Goal: Communication & Community: Answer question/provide support

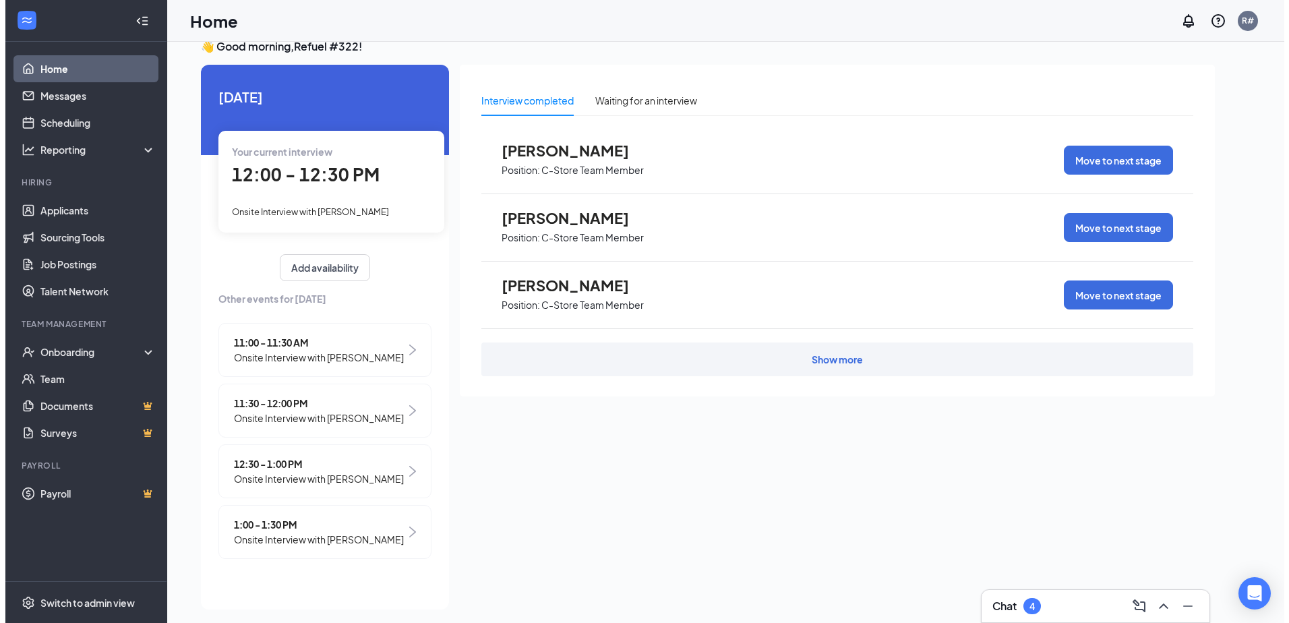
scroll to position [28, 0]
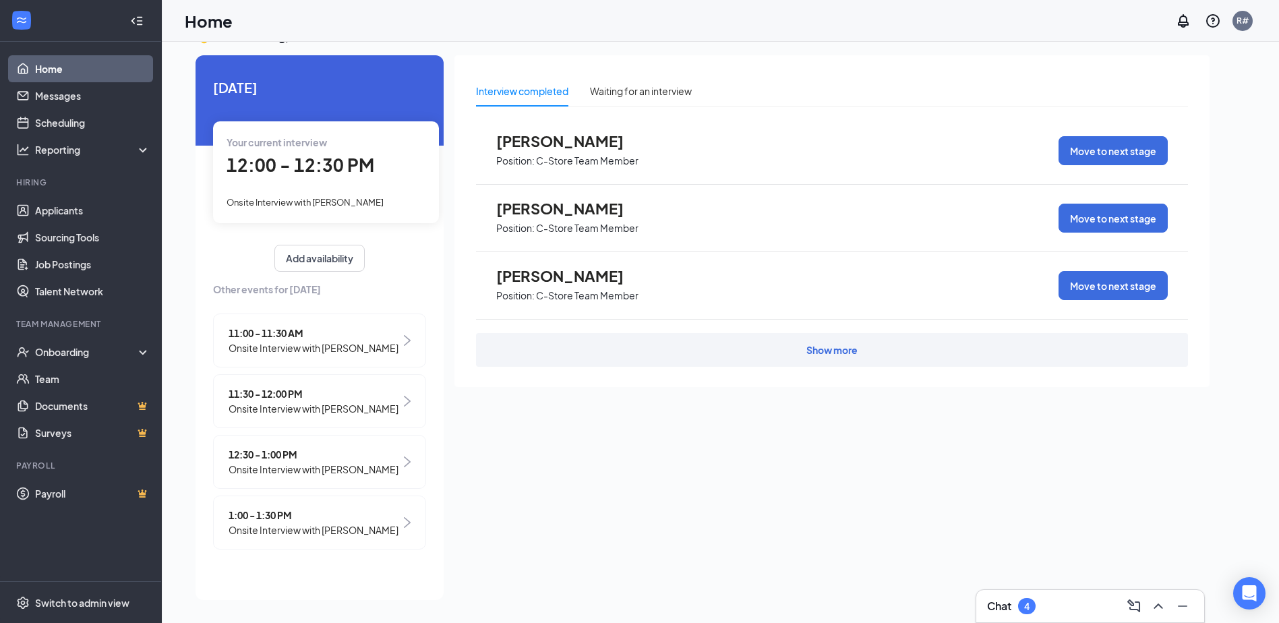
click at [366, 477] on span "Onsite Interview with [PERSON_NAME]" at bounding box center [313, 469] width 170 height 15
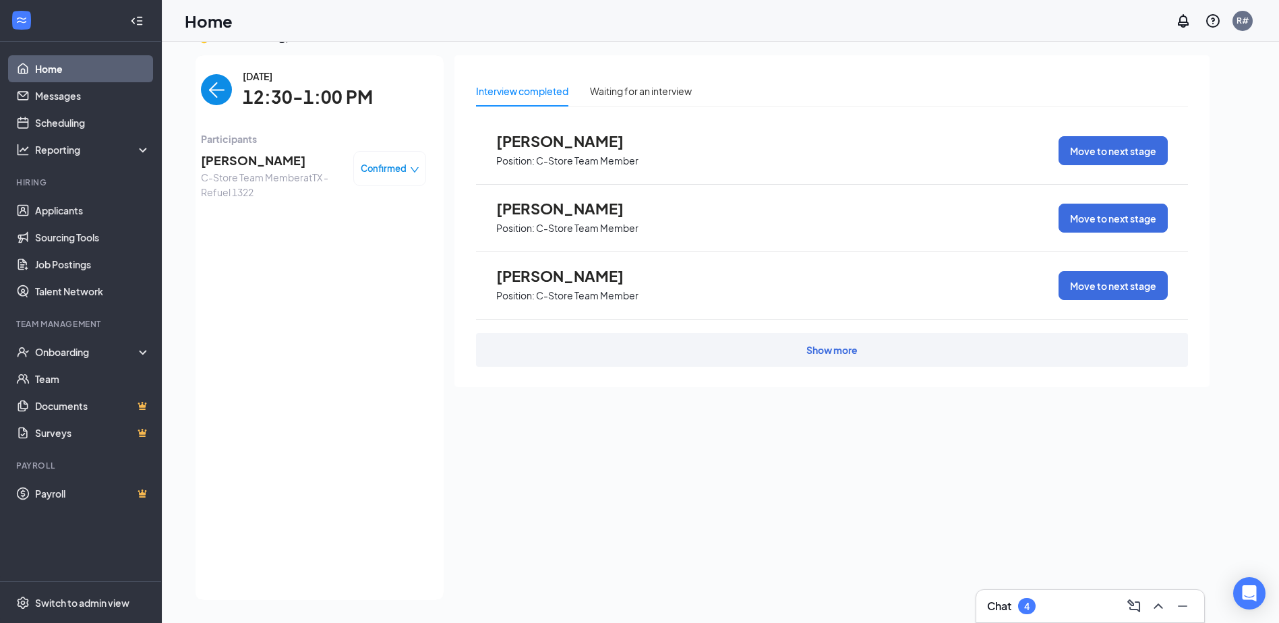
click at [322, 171] on span "C-Store Team Member at [GEOGRAPHIC_DATA] - Refuel 1322" at bounding box center [272, 185] width 142 height 30
click at [247, 159] on span "[PERSON_NAME]" at bounding box center [272, 160] width 142 height 19
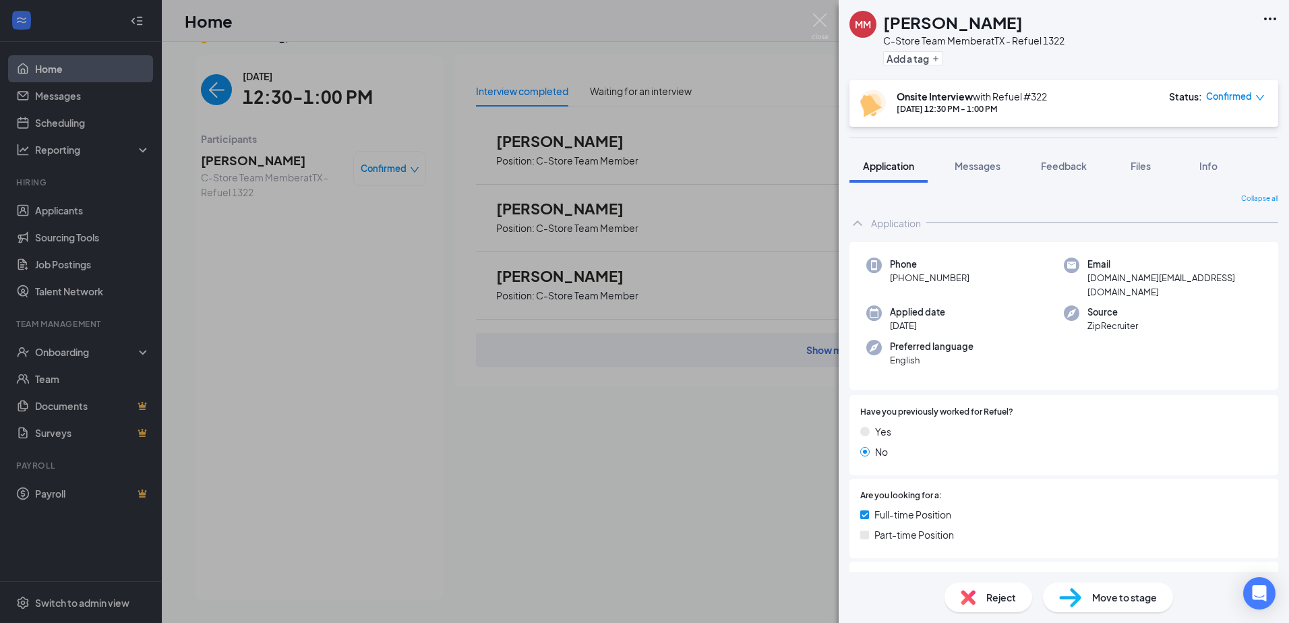
click at [721, 304] on div "MM [PERSON_NAME] C-Store Team Member at [GEOGRAPHIC_DATA] - Refuel 1322 Add a t…" at bounding box center [644, 311] width 1289 height 623
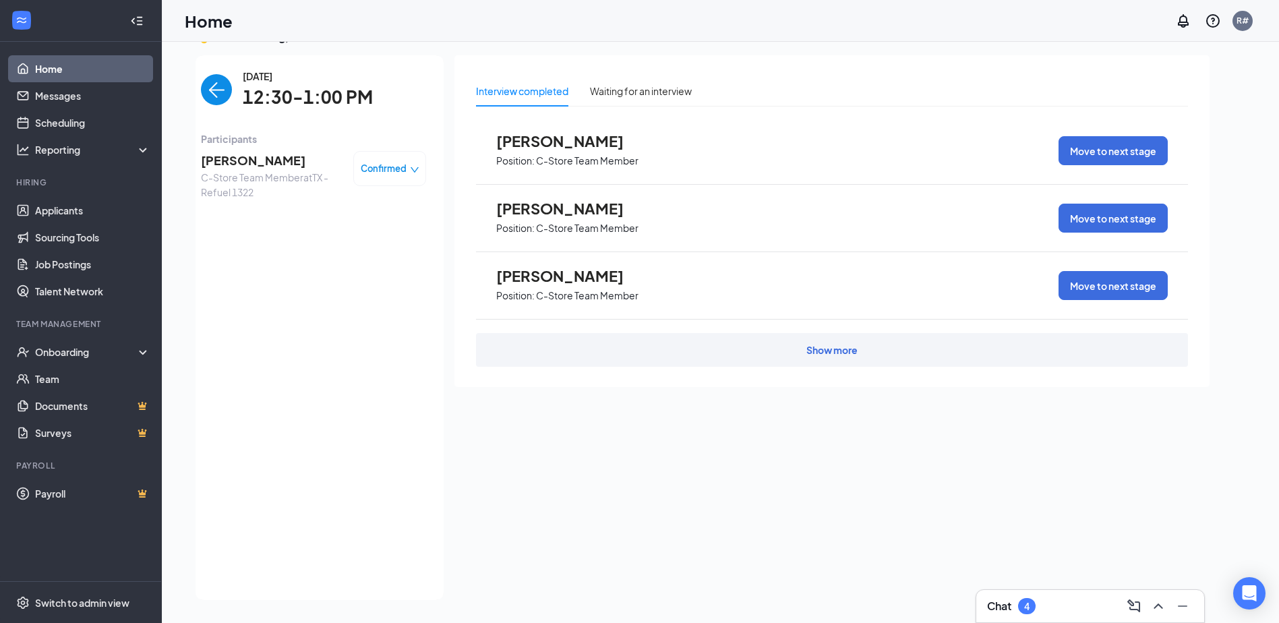
click at [282, 156] on span "[PERSON_NAME]" at bounding box center [272, 160] width 142 height 19
click at [280, 173] on div "MM [PERSON_NAME] C-Store Team Member at [GEOGRAPHIC_DATA] - Refuel 1322 Add a t…" at bounding box center [639, 311] width 1279 height 623
click at [258, 164] on span "[PERSON_NAME]" at bounding box center [272, 160] width 142 height 19
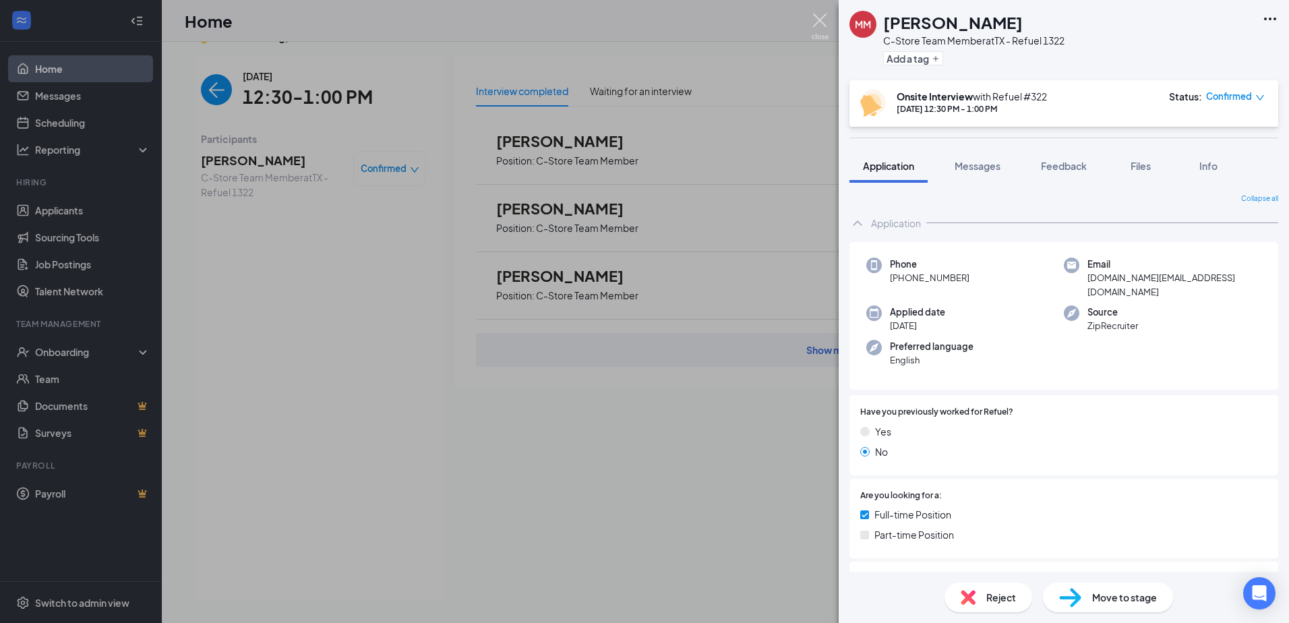
click at [822, 18] on img at bounding box center [820, 26] width 17 height 26
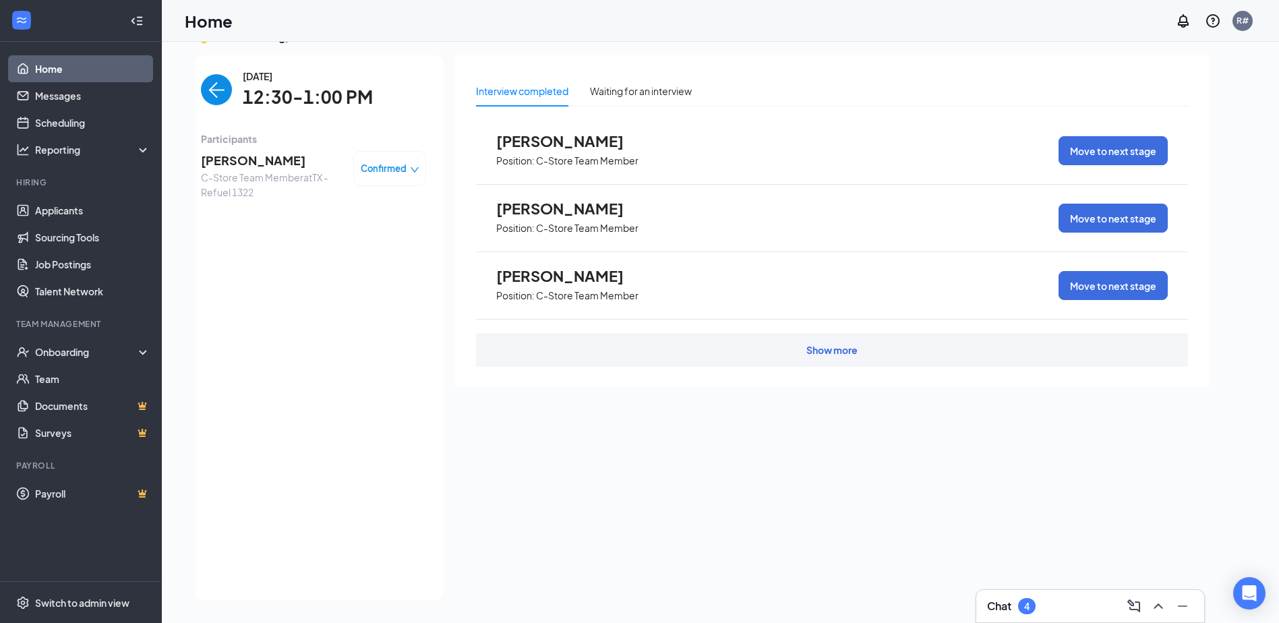
click at [818, 36] on div "Home R#" at bounding box center [720, 21] width 1117 height 42
click at [1035, 601] on div "4" at bounding box center [1027, 606] width 18 height 16
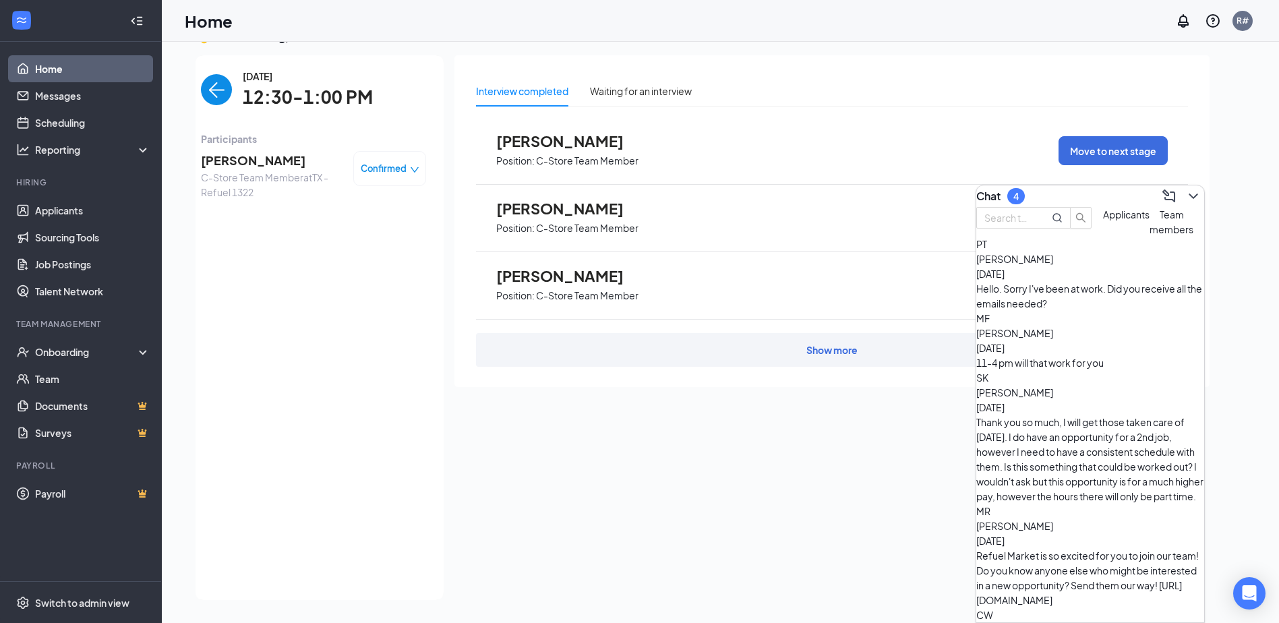
click at [1021, 191] on div "4" at bounding box center [1016, 196] width 18 height 16
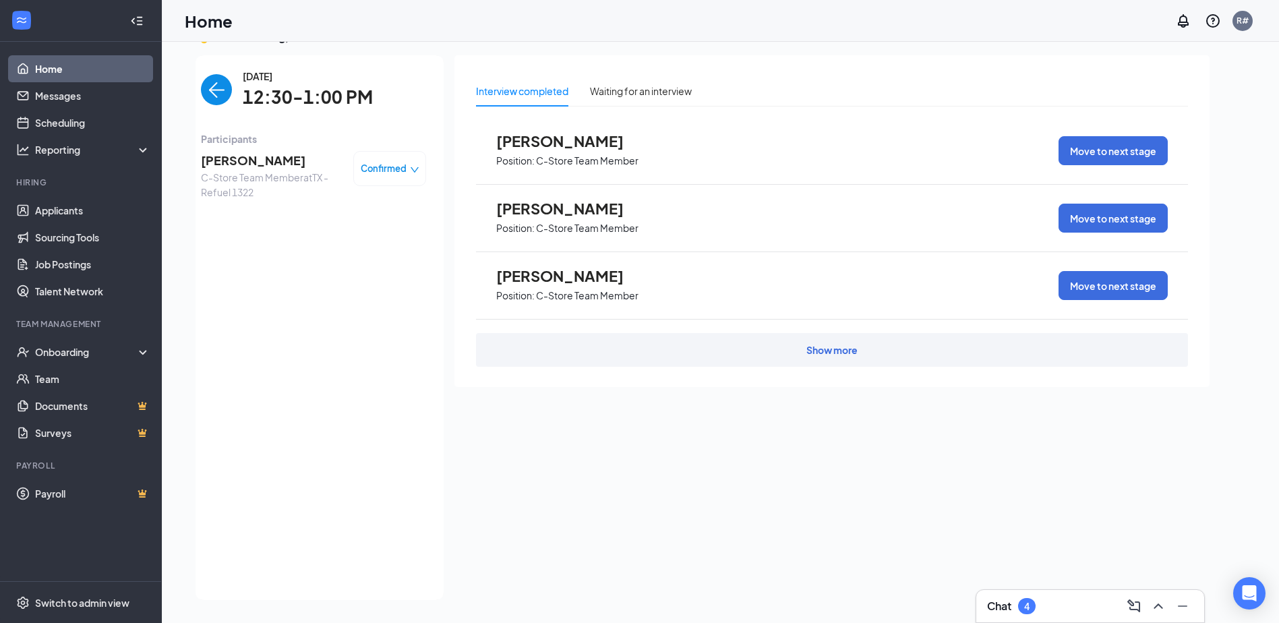
click at [1068, 619] on div "Chat 4" at bounding box center [1090, 606] width 228 height 32
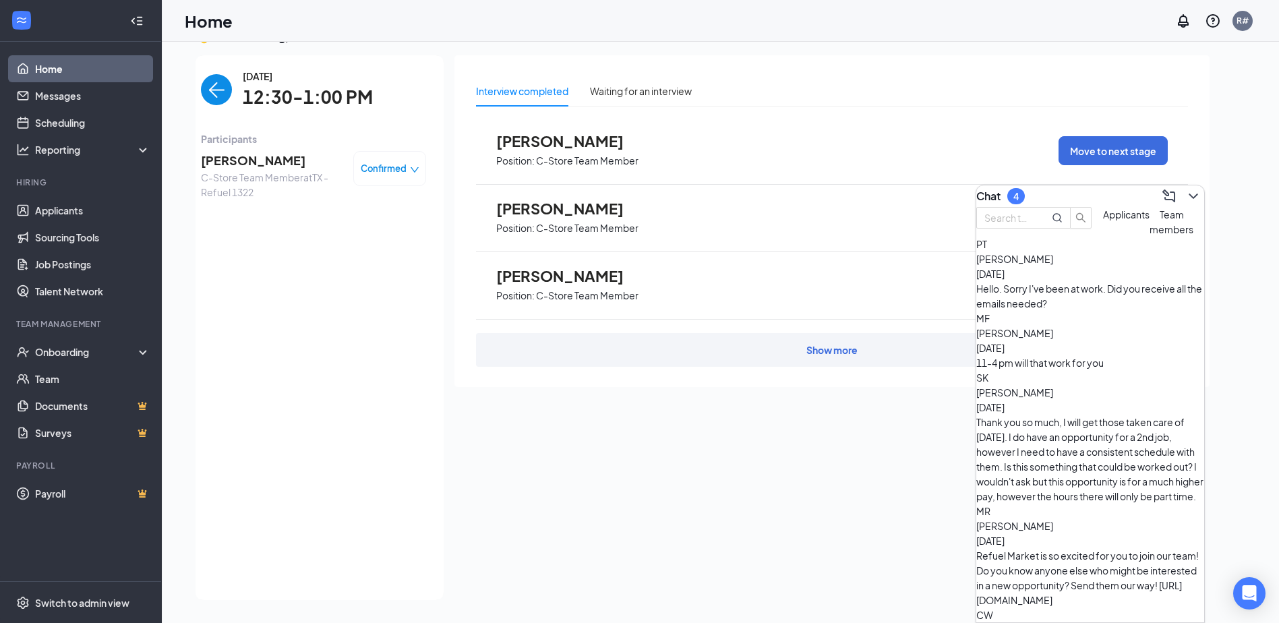
click at [1103, 220] on span "Applicants" at bounding box center [1126, 214] width 47 height 12
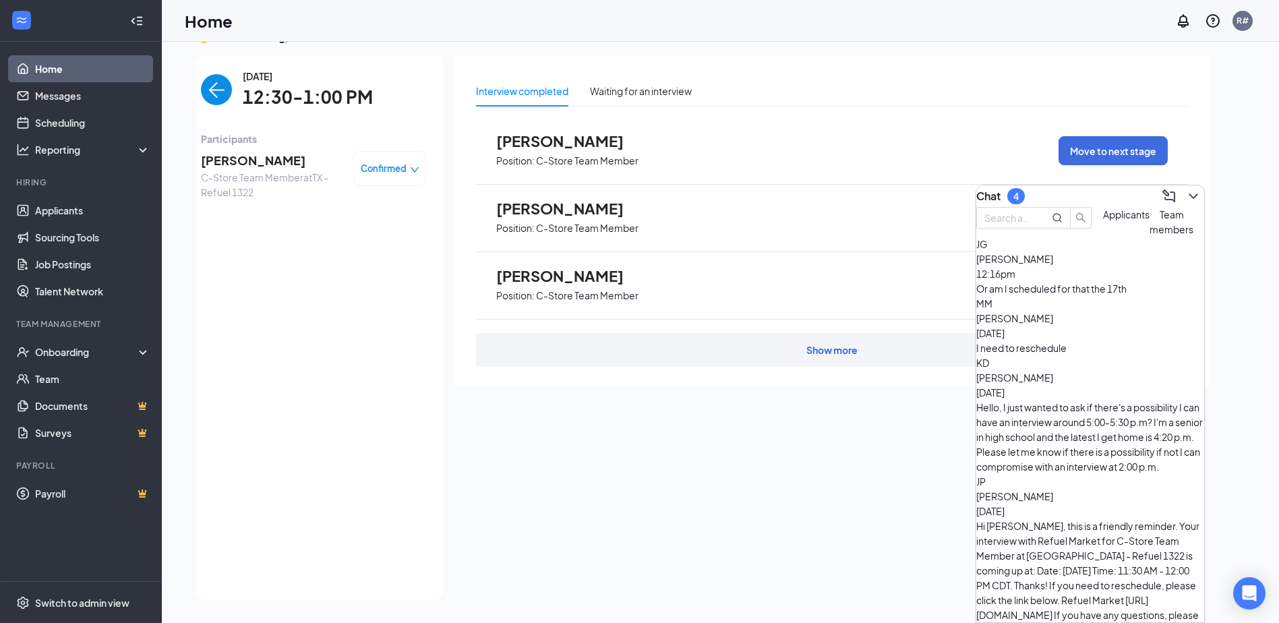
click at [1053, 265] on span "[PERSON_NAME]" at bounding box center [1014, 259] width 77 height 12
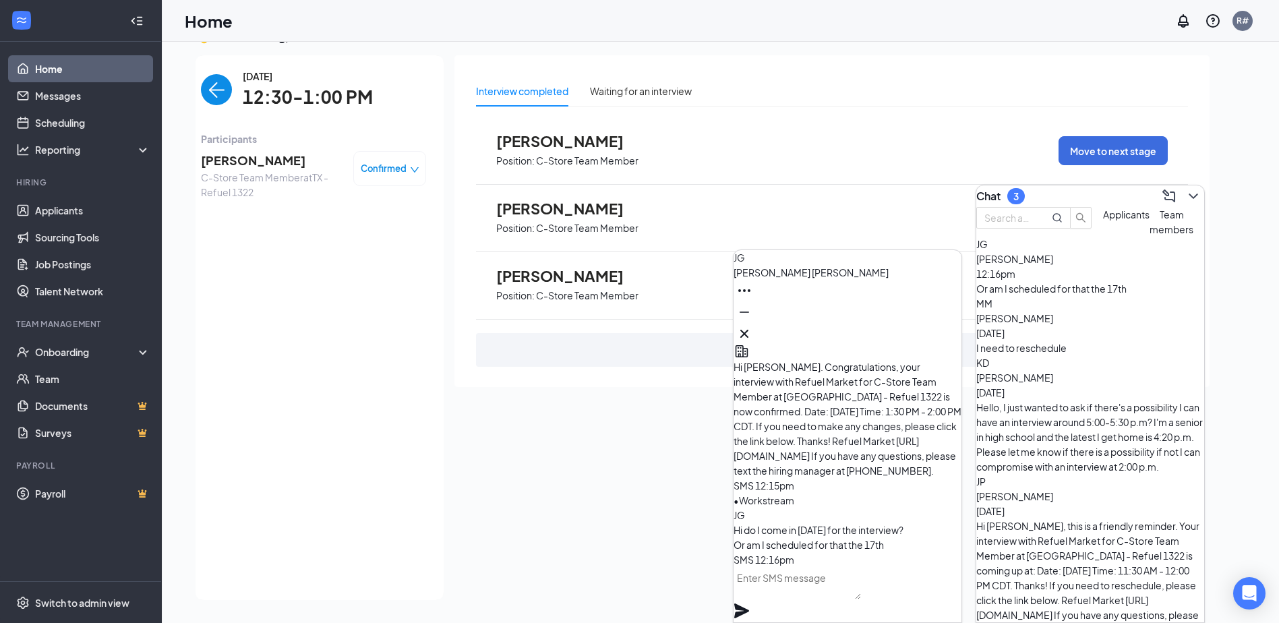
click at [799, 599] on textarea at bounding box center [796, 583] width 127 height 32
type textarea "The 17th please"
click at [749, 603] on icon "Plane" at bounding box center [741, 610] width 15 height 15
